Goal: Information Seeking & Learning: Learn about a topic

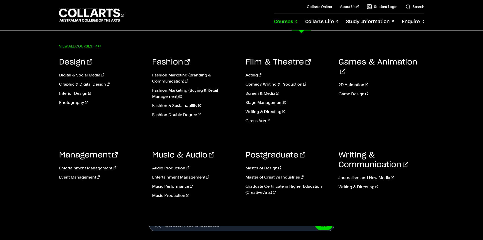
click at [77, 43] on link "View all courses" at bounding box center [80, 46] width 42 height 7
click at [297, 20] on link "Courses" at bounding box center [285, 21] width 23 height 17
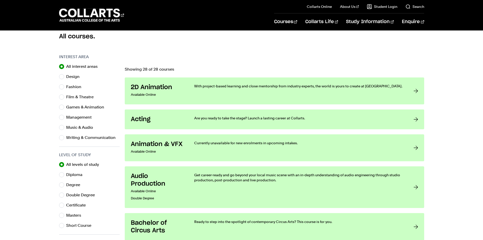
scroll to position [152, 0]
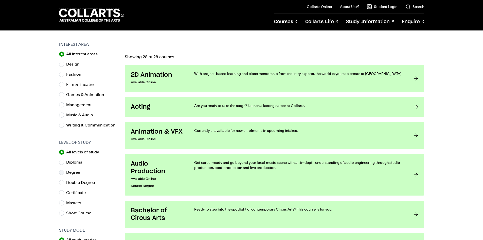
click at [69, 172] on label "Degree" at bounding box center [75, 172] width 18 height 7
click at [64, 172] on input "Degree" at bounding box center [61, 172] width 5 height 5
radio input "true"
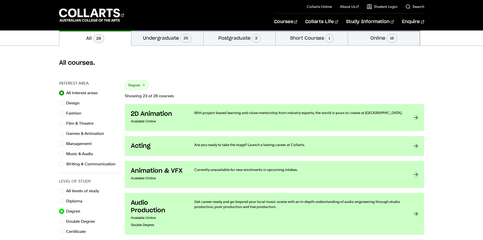
scroll to position [101, 0]
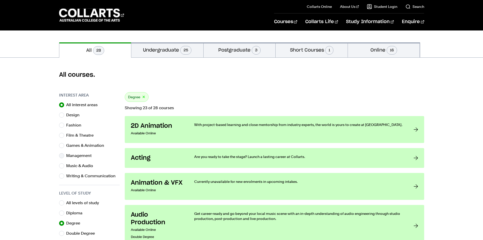
click at [70, 156] on label "Management" at bounding box center [80, 155] width 29 height 7
click at [64, 156] on input "Management" at bounding box center [61, 155] width 5 height 5
radio input "true"
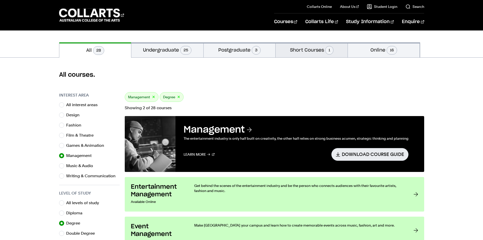
click at [319, 52] on button "Short Courses 1" at bounding box center [312, 49] width 72 height 15
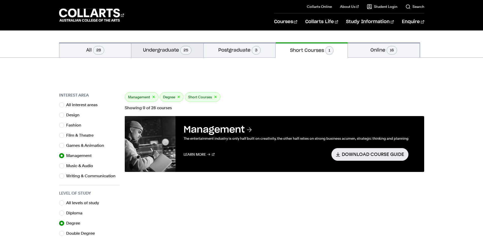
click at [170, 52] on button "Undergraduate 25" at bounding box center [167, 49] width 72 height 15
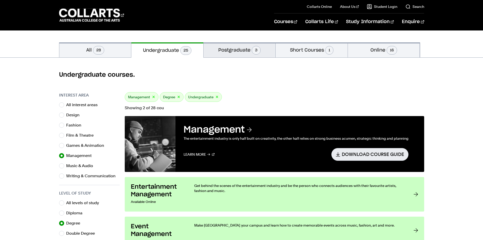
click at [221, 54] on button "Postgraduate 3" at bounding box center [240, 49] width 72 height 15
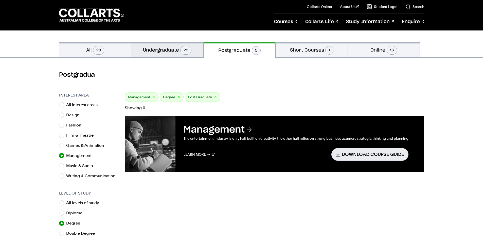
click at [177, 51] on button "Undergraduate 25" at bounding box center [167, 49] width 72 height 15
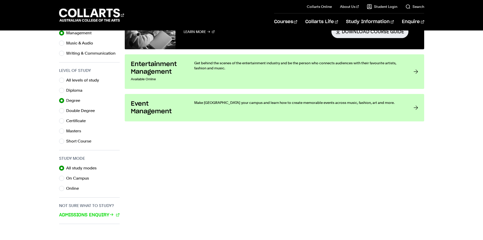
scroll to position [228, 0]
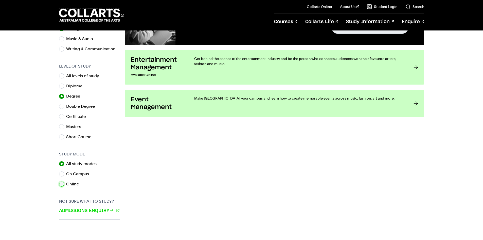
click at [62, 184] on input "Online" at bounding box center [61, 183] width 5 height 5
radio input "true"
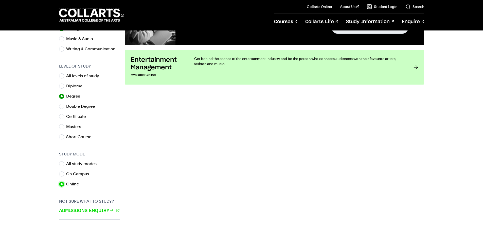
scroll to position [101, 0]
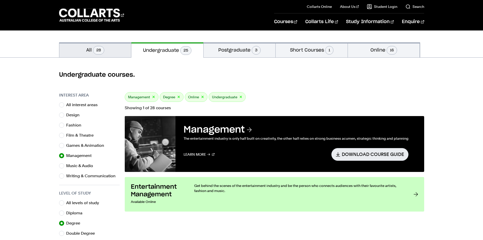
click at [83, 48] on button "All 28" at bounding box center [95, 49] width 72 height 15
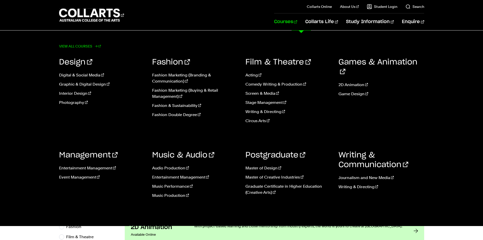
click at [89, 46] on link "View all courses" at bounding box center [80, 46] width 42 height 7
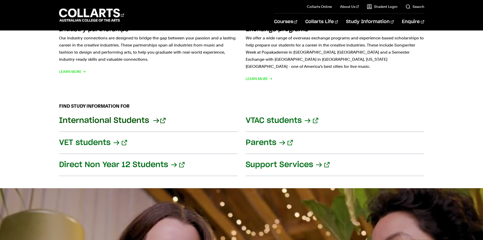
scroll to position [533, 0]
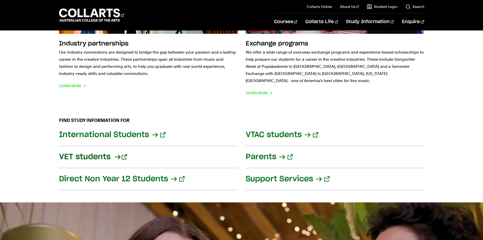
click at [118, 149] on link "VET students" at bounding box center [148, 157] width 179 height 22
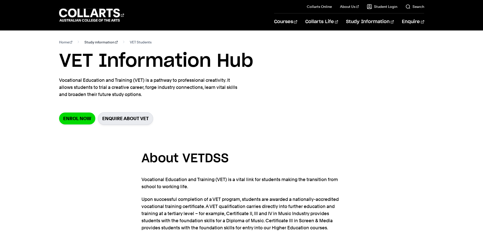
click at [89, 42] on link "Study information" at bounding box center [100, 42] width 33 height 7
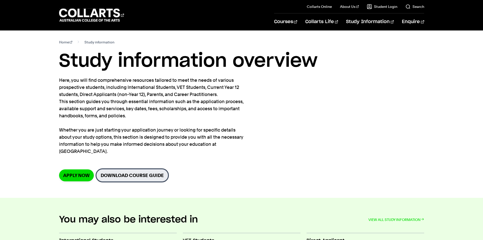
click at [120, 169] on link "Download Course Guide" at bounding box center [132, 175] width 72 height 12
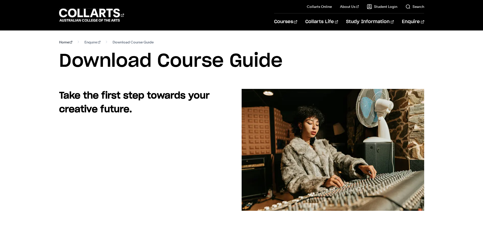
click at [69, 42] on link "Home" at bounding box center [65, 42] width 13 height 7
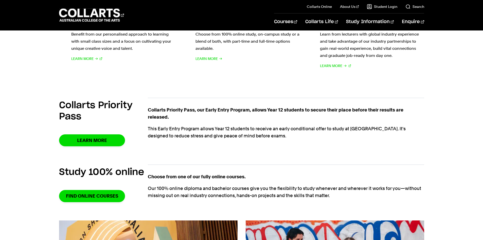
scroll to position [127, 0]
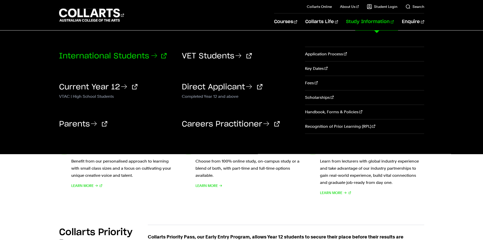
click at [113, 57] on link "International Students" at bounding box center [113, 56] width 108 height 8
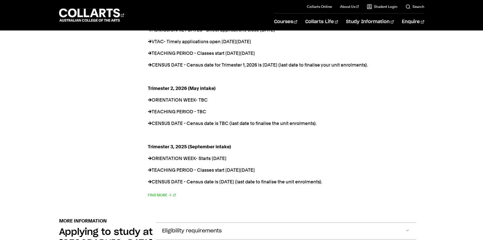
scroll to position [406, 0]
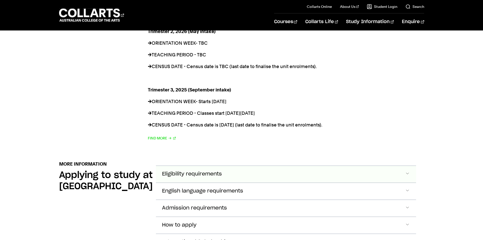
click at [202, 171] on span "Eligibility requirements" at bounding box center [192, 174] width 60 height 6
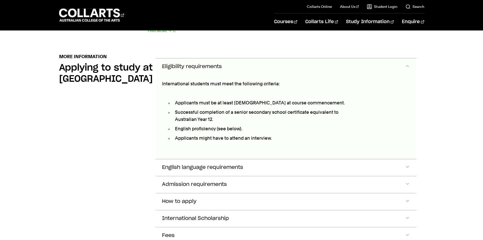
scroll to position [570, 0]
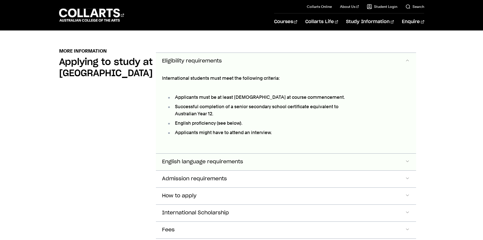
click at [200, 159] on span "English language requirements" at bounding box center [202, 162] width 81 height 6
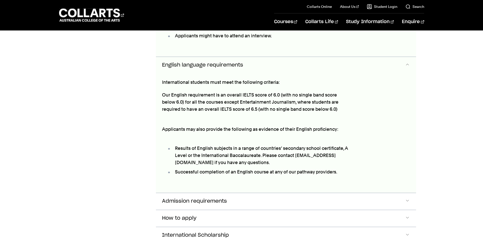
scroll to position [670, 0]
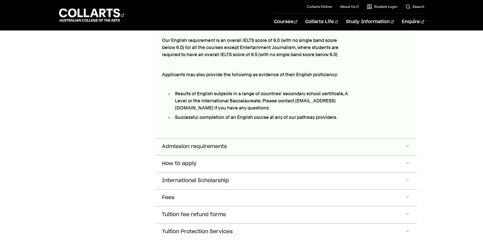
click at [202, 144] on span "Admission requirements" at bounding box center [194, 147] width 65 height 6
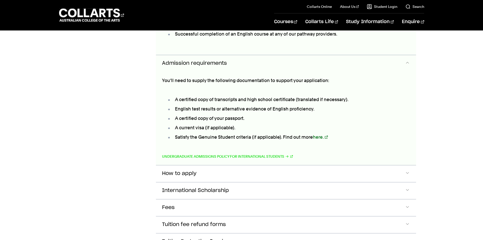
scroll to position [806, 0]
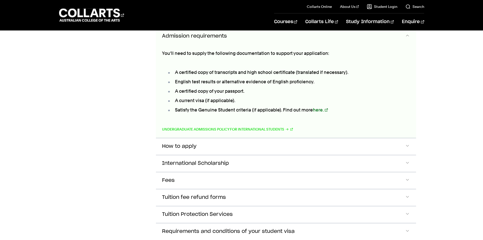
click at [202, 172] on button "Fees" at bounding box center [286, 180] width 260 height 17
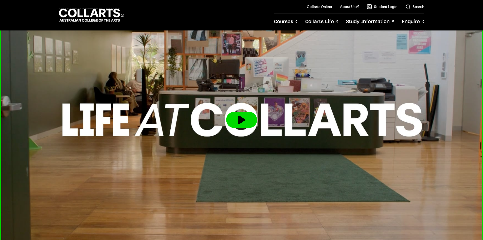
scroll to position [1355, 0]
